Goal: Task Accomplishment & Management: Complete application form

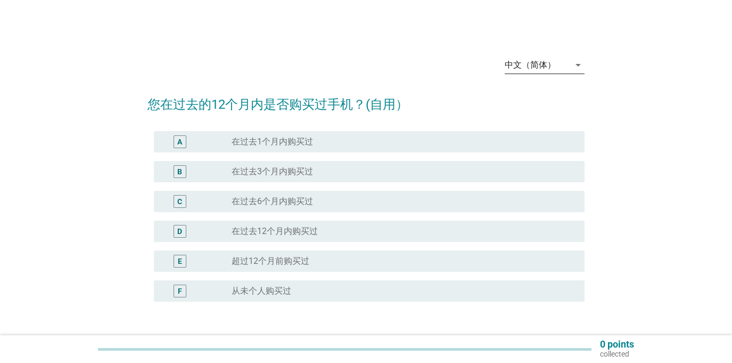
click at [531, 62] on div "中文（简体）" at bounding box center [530, 65] width 51 height 10
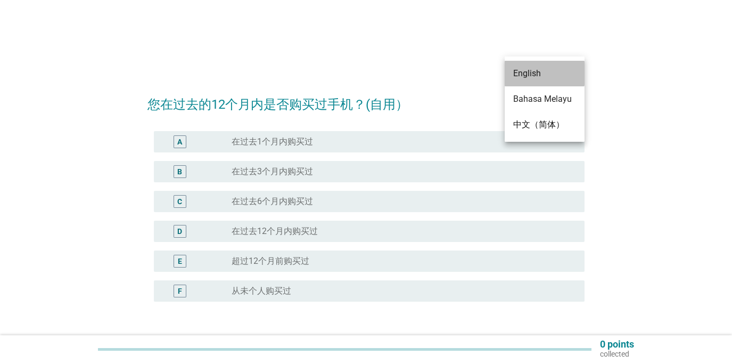
click at [531, 84] on div "English" at bounding box center [544, 74] width 63 height 26
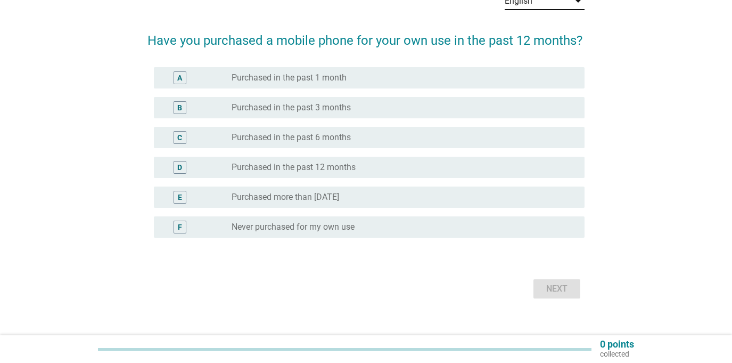
scroll to position [65, 0]
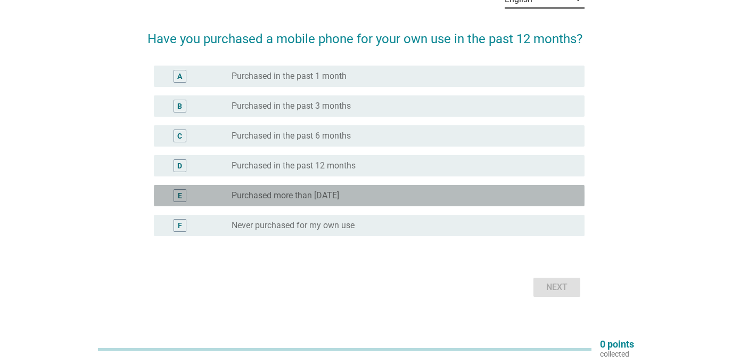
click at [282, 197] on label "Purchased more than [DATE]" at bounding box center [286, 195] width 108 height 11
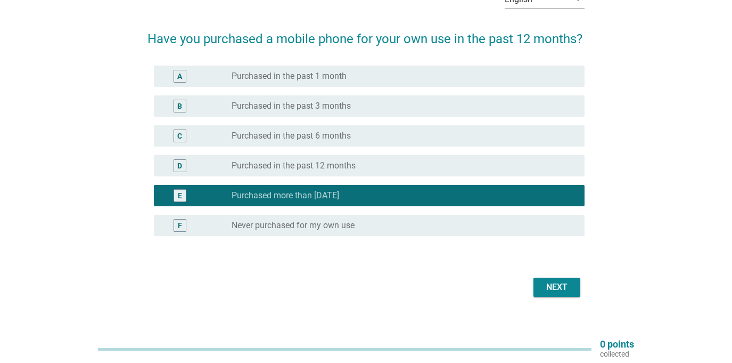
click at [562, 283] on div "Next" at bounding box center [557, 287] width 30 height 13
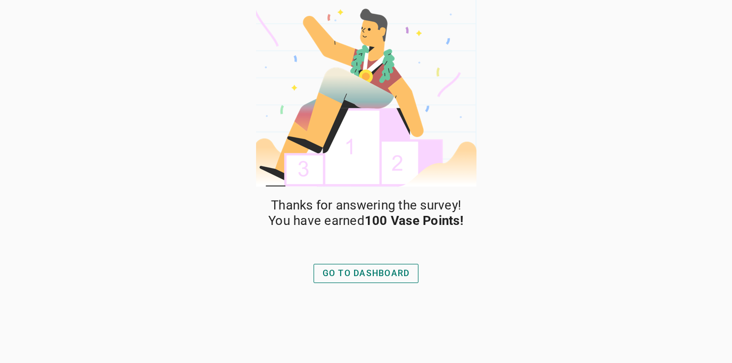
click at [386, 276] on div "GO TO DASHBOARD" at bounding box center [366, 273] width 87 height 13
click at [382, 271] on div "GO TO DASHBOARD" at bounding box center [366, 273] width 87 height 13
